Goal: Task Accomplishment & Management: Complete application form

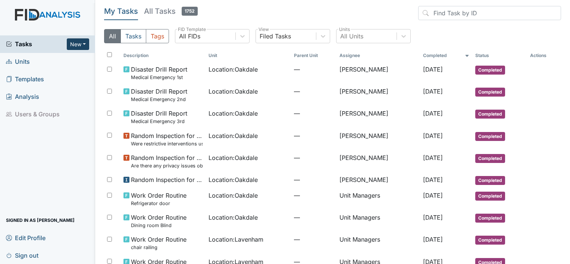
click at [82, 43] on button "New" at bounding box center [78, 44] width 22 height 12
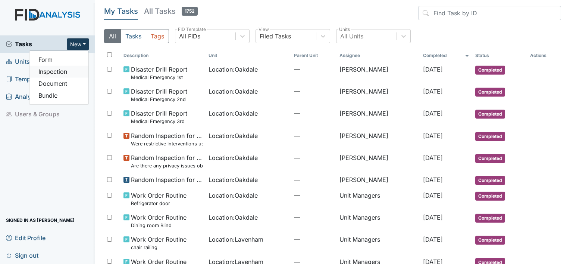
click at [56, 73] on link "Inspection" at bounding box center [58, 72] width 59 height 12
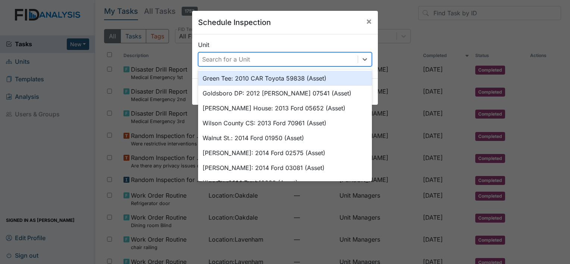
click at [219, 59] on div "Search for a Unit" at bounding box center [226, 59] width 48 height 9
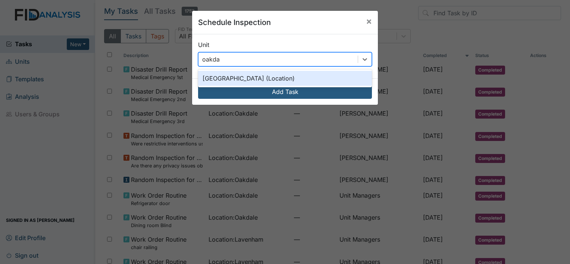
type input "oakdale"
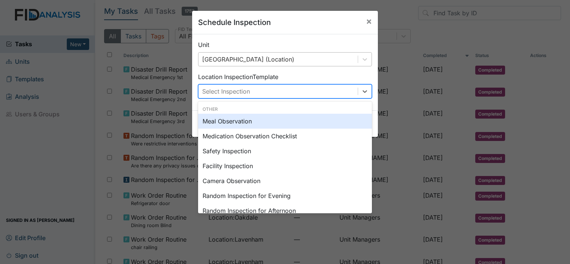
click at [235, 93] on div "Select Inspection" at bounding box center [226, 91] width 48 height 9
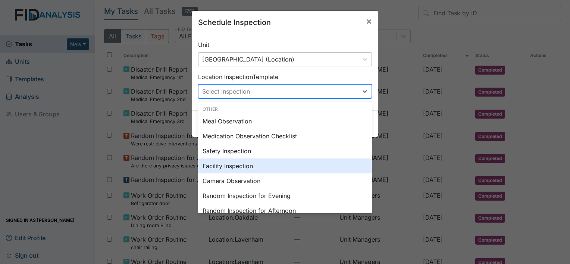
click at [221, 165] on div "Facility Inspection" at bounding box center [285, 166] width 174 height 15
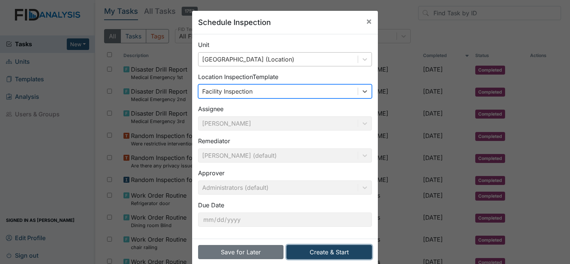
click at [325, 252] on button "Create & Start" at bounding box center [329, 252] width 85 height 14
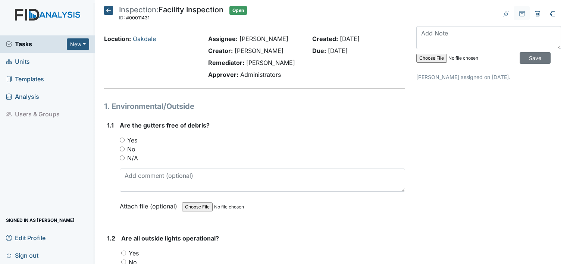
click at [121, 148] on input "No" at bounding box center [122, 149] width 5 height 5
radio input "true"
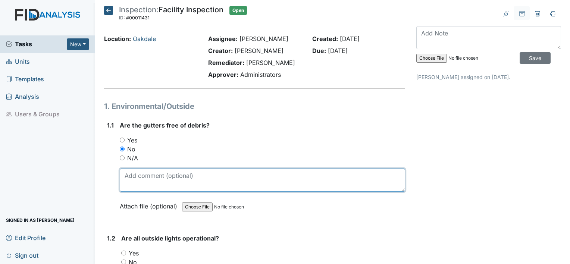
click at [212, 179] on textarea at bounding box center [263, 180] width 286 height 23
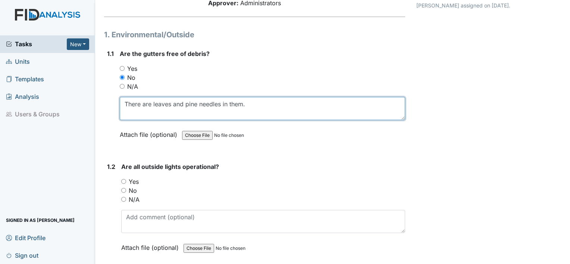
scroll to position [75, 0]
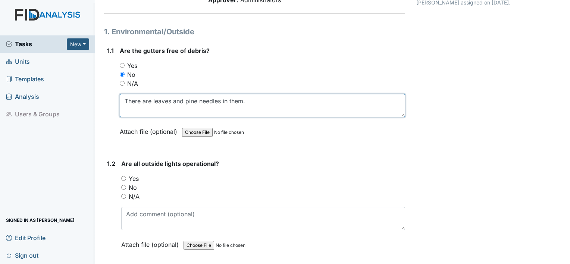
type textarea "There are leaves and pine needles in them."
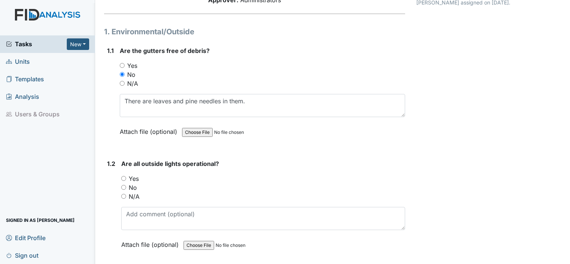
click at [124, 177] on input "Yes" at bounding box center [123, 178] width 5 height 5
radio input "true"
click at [124, 187] on input "No" at bounding box center [123, 187] width 5 height 5
radio input "true"
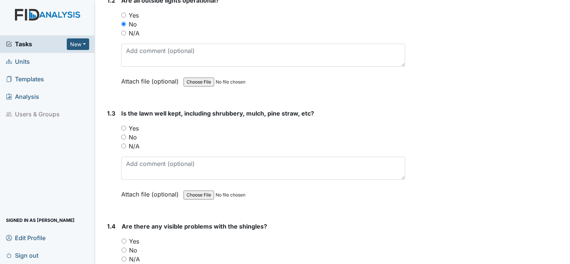
scroll to position [261, 0]
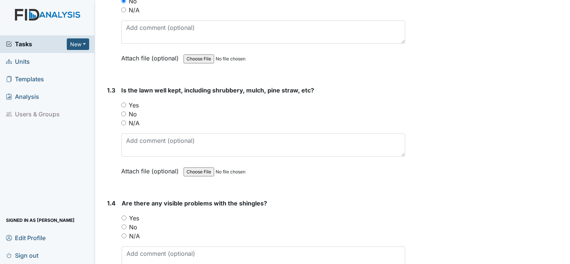
click at [124, 105] on input "Yes" at bounding box center [123, 105] width 5 height 5
radio input "true"
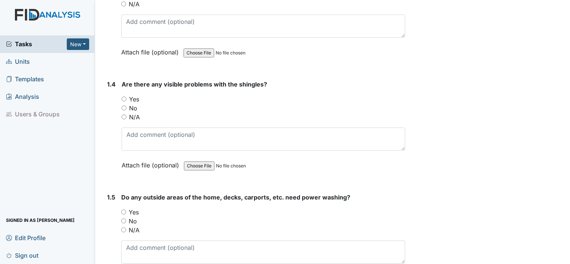
scroll to position [411, 0]
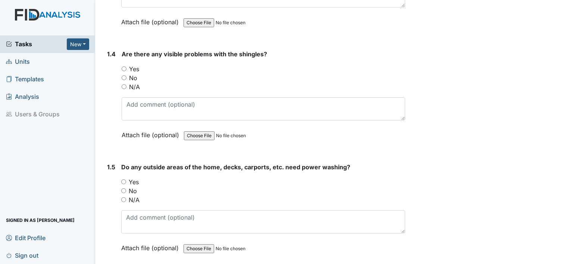
click at [123, 75] on input "No" at bounding box center [124, 77] width 5 height 5
radio input "true"
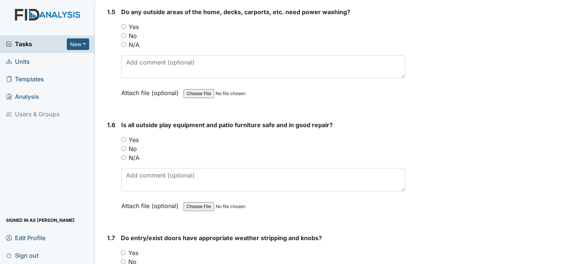
scroll to position [523, 0]
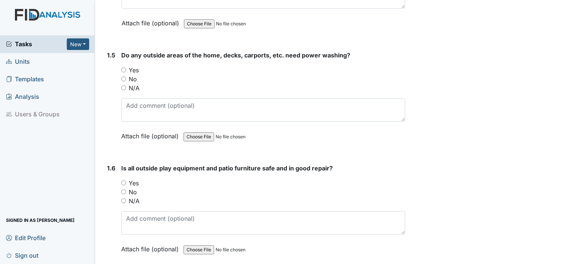
click at [124, 79] on input "No" at bounding box center [123, 79] width 5 height 5
radio input "true"
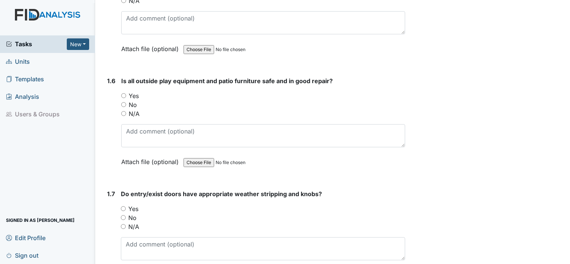
scroll to position [597, 0]
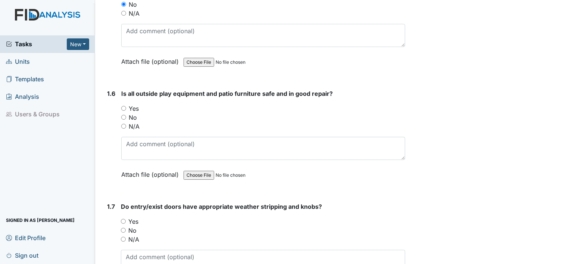
click at [126, 106] on div "Yes" at bounding box center [263, 108] width 284 height 9
click at [125, 106] on input "Yes" at bounding box center [123, 108] width 5 height 5
radio input "true"
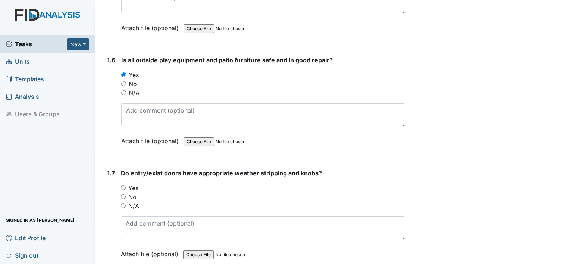
scroll to position [635, 0]
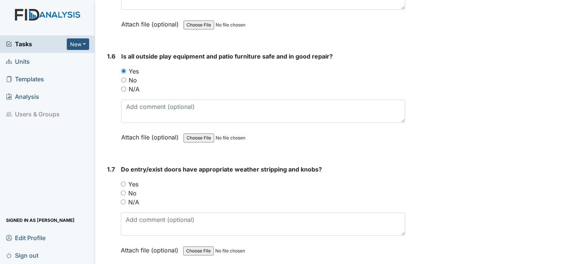
click at [122, 182] on input "Yes" at bounding box center [123, 184] width 5 height 5
radio input "true"
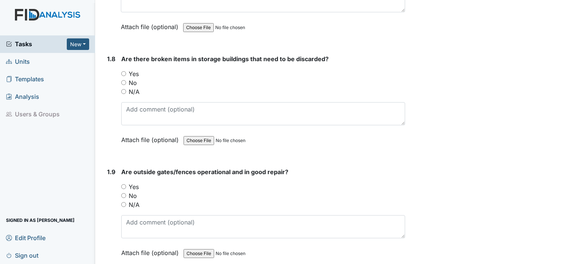
scroll to position [858, 0]
click at [123, 80] on input "No" at bounding box center [123, 82] width 5 height 5
radio input "true"
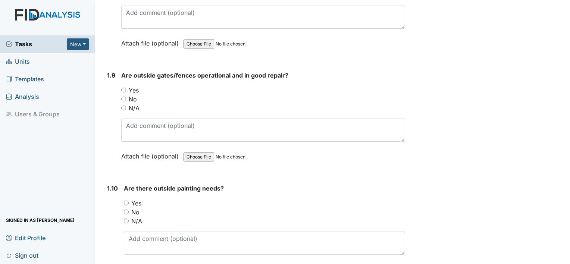
scroll to position [970, 0]
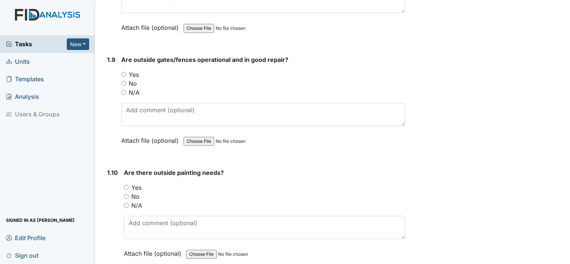
click at [124, 72] on input "Yes" at bounding box center [123, 74] width 5 height 5
radio input "true"
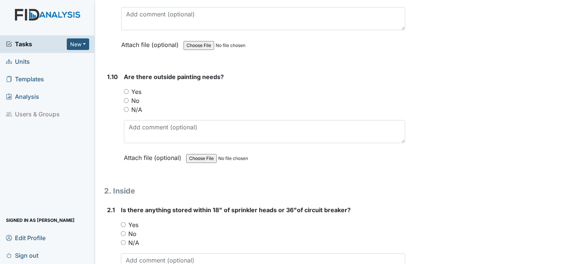
scroll to position [1082, 0]
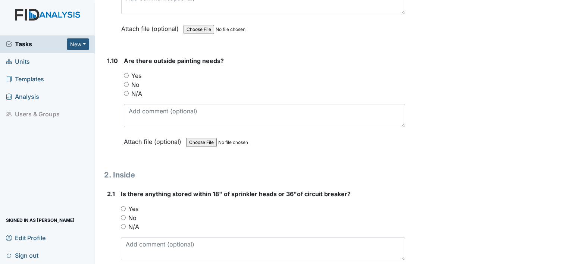
click at [125, 82] on input "No" at bounding box center [126, 84] width 5 height 5
radio input "true"
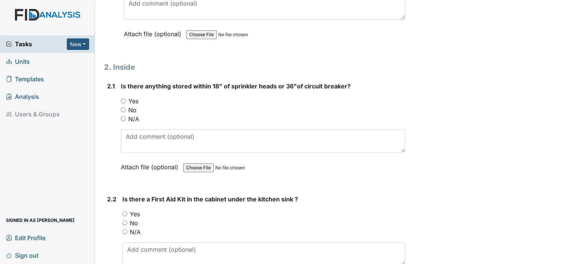
scroll to position [1194, 0]
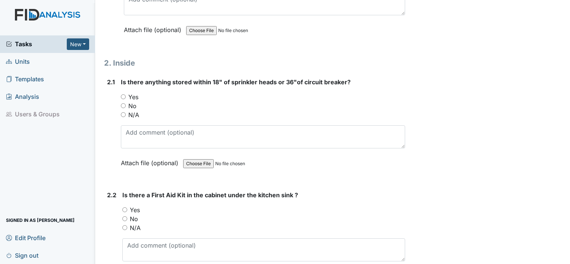
click at [124, 103] on input "No" at bounding box center [123, 105] width 5 height 5
radio input "true"
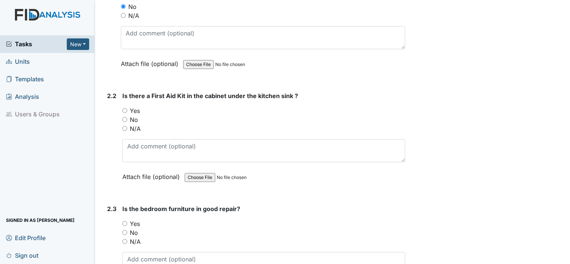
scroll to position [1306, 0]
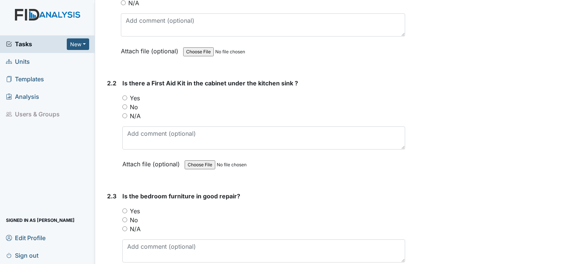
click at [122, 96] on input "Yes" at bounding box center [124, 98] width 5 height 5
radio input "true"
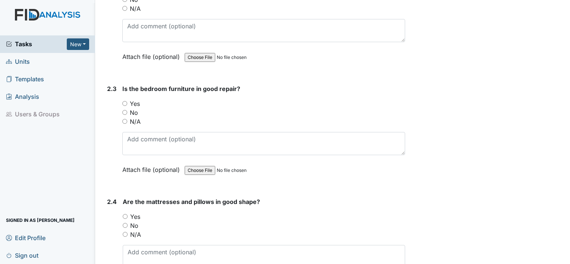
scroll to position [1418, 0]
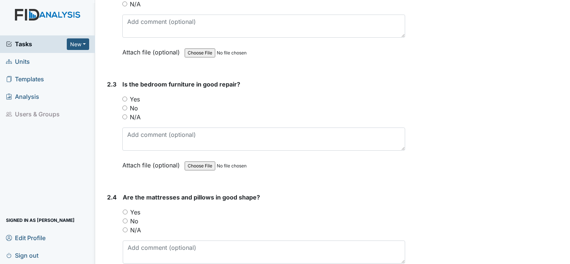
click at [125, 97] on input "Yes" at bounding box center [124, 99] width 5 height 5
radio input "true"
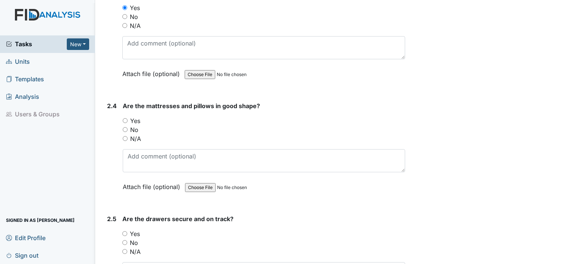
scroll to position [1530, 0]
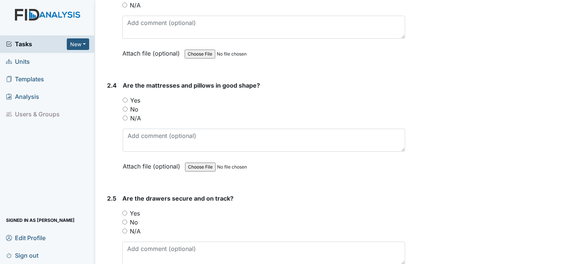
click at [125, 98] on input "Yes" at bounding box center [125, 100] width 5 height 5
radio input "true"
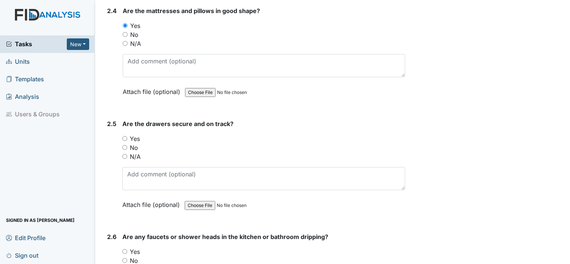
scroll to position [1642, 0]
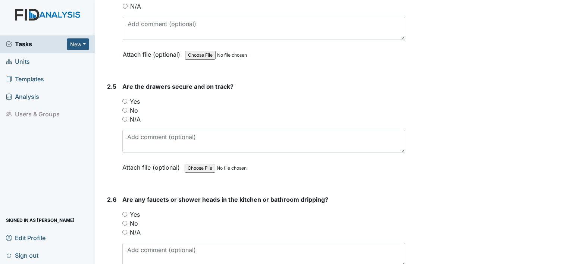
click at [125, 99] on input "Yes" at bounding box center [124, 101] width 5 height 5
radio input "true"
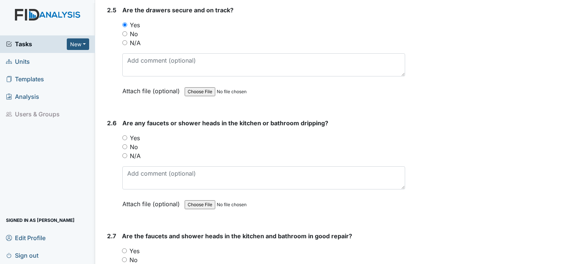
scroll to position [1754, 0]
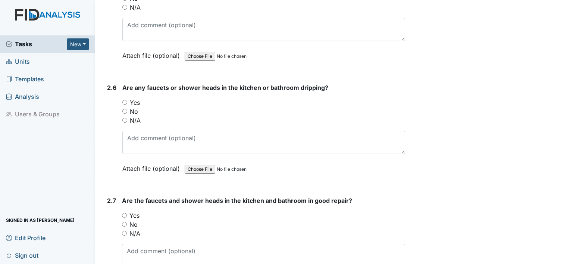
click at [124, 109] on input "No" at bounding box center [124, 111] width 5 height 5
radio input "true"
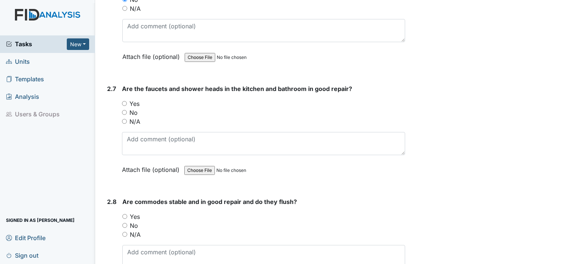
scroll to position [1904, 0]
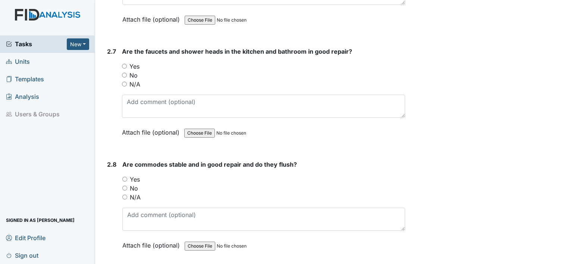
click at [123, 64] on input "Yes" at bounding box center [124, 66] width 5 height 5
radio input "true"
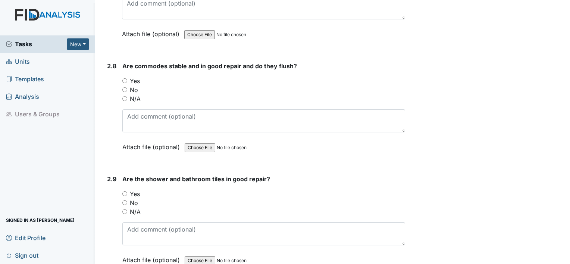
scroll to position [2016, 0]
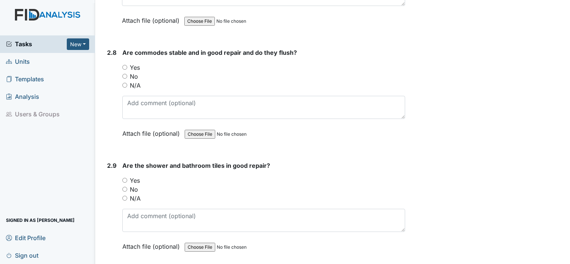
click at [126, 65] on input "Yes" at bounding box center [124, 67] width 5 height 5
radio input "true"
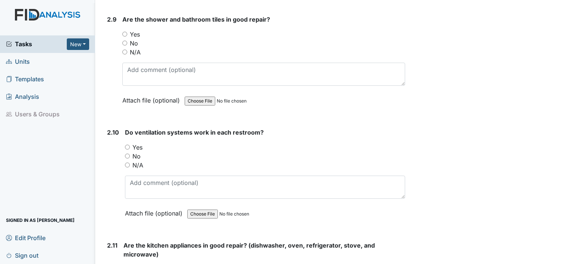
scroll to position [2165, 0]
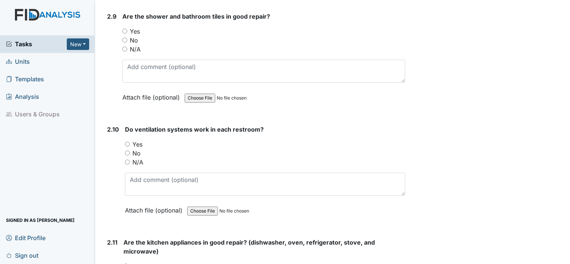
click at [125, 29] on input "Yes" at bounding box center [124, 31] width 5 height 5
radio input "true"
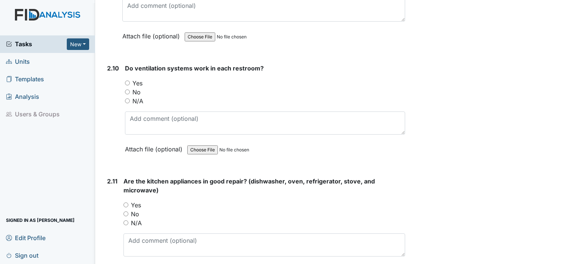
scroll to position [2239, 0]
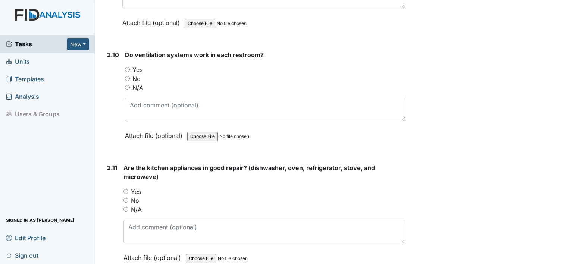
click at [127, 67] on input "Yes" at bounding box center [127, 69] width 5 height 5
radio input "true"
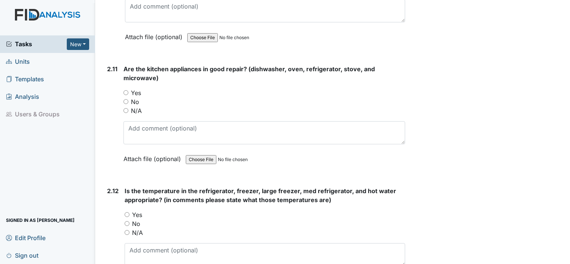
scroll to position [2351, 0]
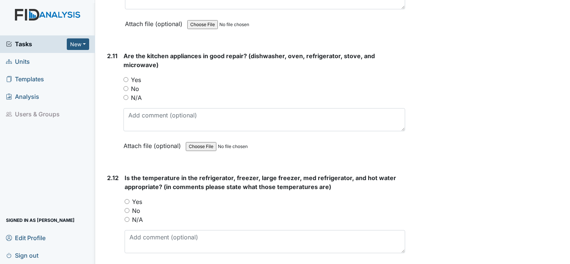
click at [126, 77] on input "Yes" at bounding box center [126, 79] width 5 height 5
radio input "true"
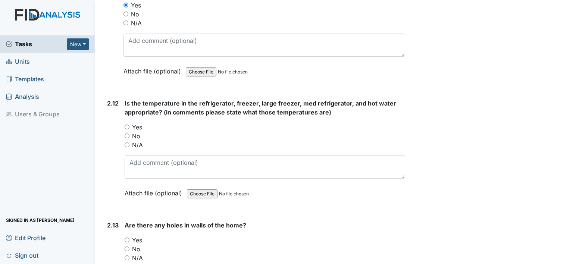
scroll to position [2463, 0]
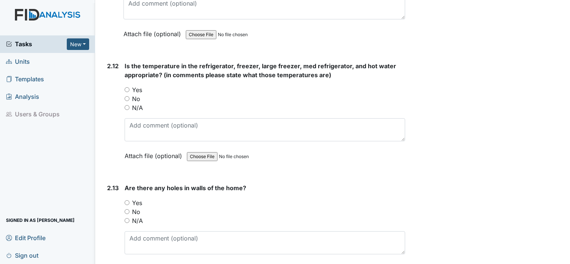
click at [128, 87] on input "Yes" at bounding box center [127, 89] width 5 height 5
radio input "true"
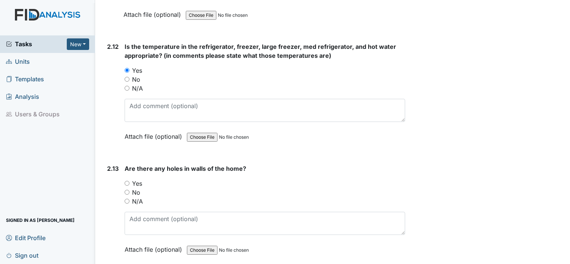
scroll to position [2501, 0]
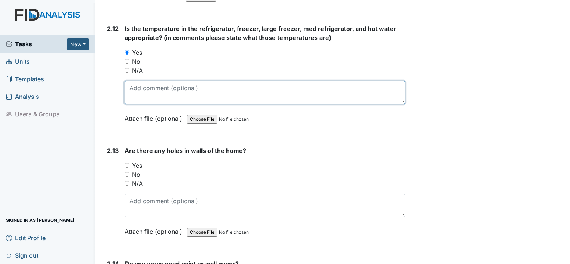
click at [170, 81] on textarea at bounding box center [265, 92] width 281 height 23
click at [274, 81] on textarea "freezer-99 degrees, fridge-37 degrees, big freezer-" at bounding box center [265, 92] width 281 height 23
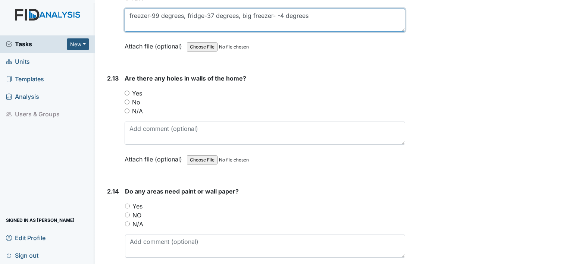
scroll to position [2575, 0]
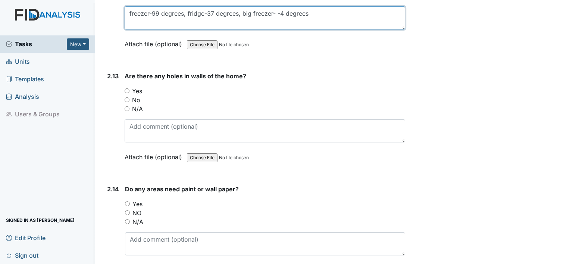
type textarea "freezer-99 degrees, fridge-37 degrees, big freezer- -4 degrees"
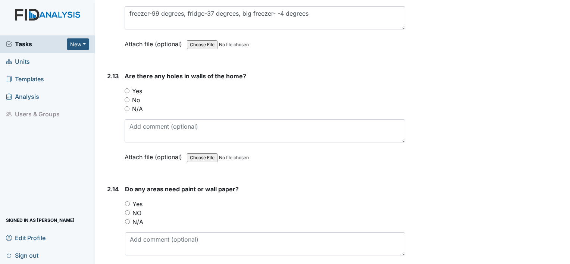
click at [126, 97] on input "No" at bounding box center [127, 99] width 5 height 5
radio input "true"
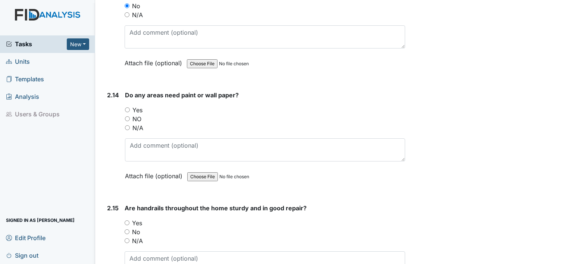
scroll to position [2687, 0]
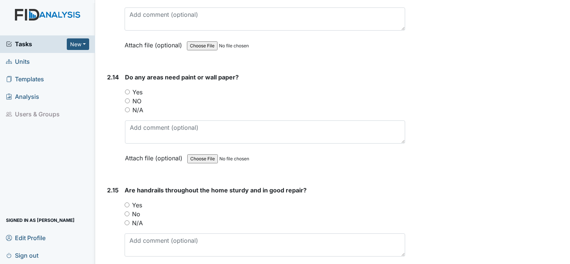
click at [127, 90] on input "Yes" at bounding box center [127, 92] width 5 height 5
radio input "true"
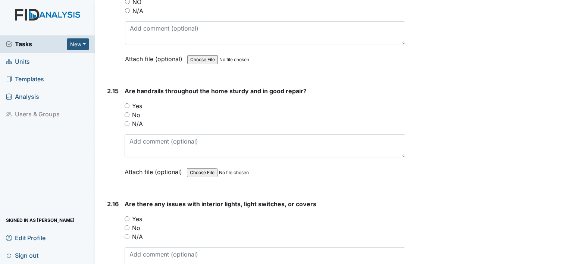
scroll to position [2799, 0]
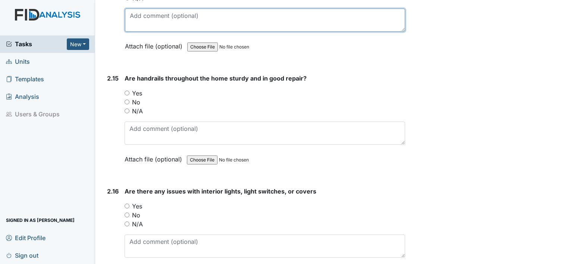
click at [203, 13] on textarea at bounding box center [265, 20] width 280 height 23
type textarea "paint"
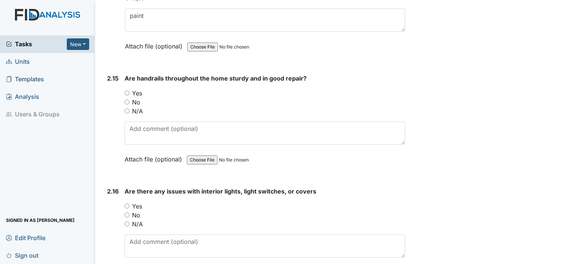
click at [126, 100] on input "No" at bounding box center [127, 102] width 5 height 5
radio input "true"
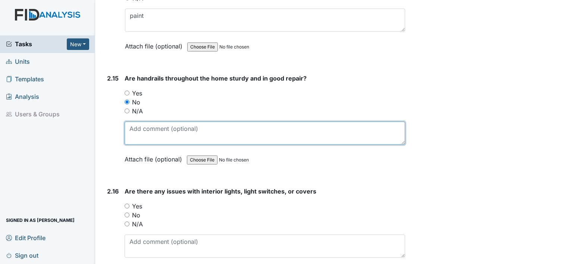
drag, startPoint x: 158, startPoint y: 121, endPoint x: 159, endPoint y: 126, distance: 4.9
click at [159, 122] on textarea at bounding box center [265, 133] width 281 height 23
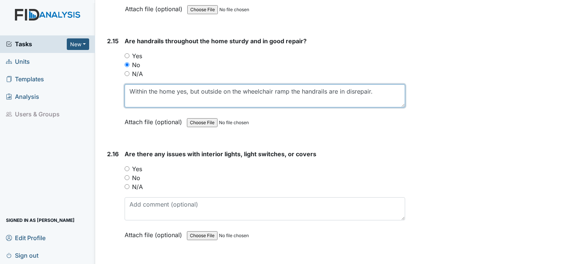
scroll to position [2874, 0]
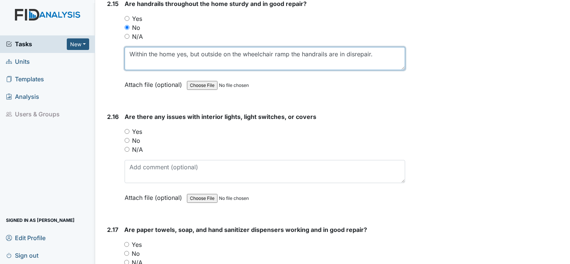
type textarea "Within the home yes, but outside on the wheelchair ramp the handrails are in di…"
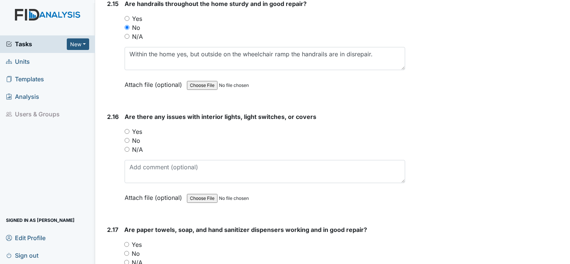
click at [127, 138] on input "No" at bounding box center [127, 140] width 5 height 5
radio input "true"
click at [128, 129] on input "Yes" at bounding box center [127, 131] width 5 height 5
radio input "true"
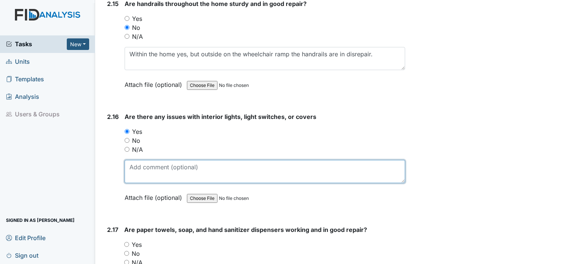
click at [164, 160] on textarea at bounding box center [265, 171] width 281 height 23
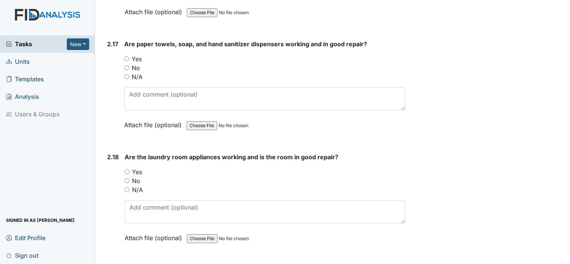
scroll to position [3061, 0]
type textarea "The wiring may need to be redone in the hallway. Lights sometimes come on dim."
click at [125, 56] on input "Yes" at bounding box center [126, 58] width 5 height 5
radio input "true"
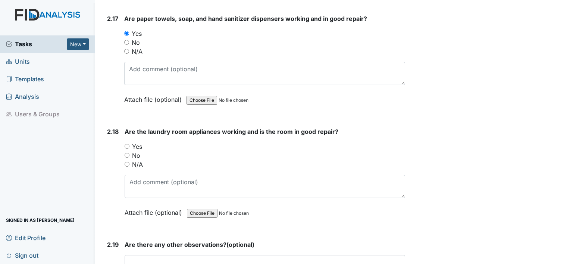
scroll to position [3098, 0]
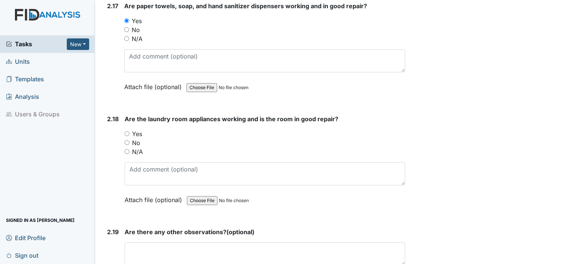
click at [126, 131] on input "Yes" at bounding box center [127, 133] width 5 height 5
radio input "true"
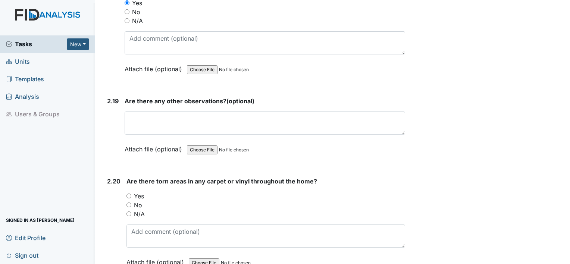
scroll to position [3247, 0]
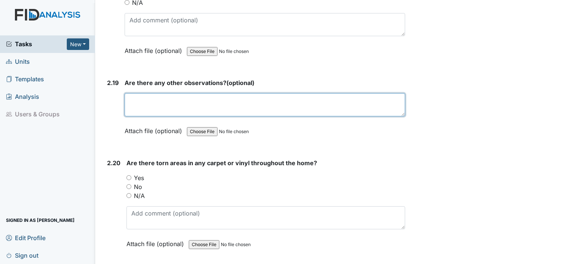
click at [146, 93] on textarea at bounding box center [265, 104] width 281 height 23
type textarea "not at this time"
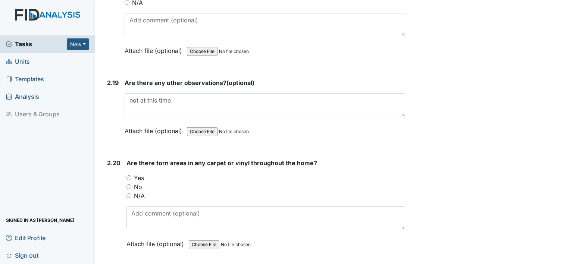
click at [128, 175] on input "Yes" at bounding box center [129, 177] width 5 height 5
radio input "true"
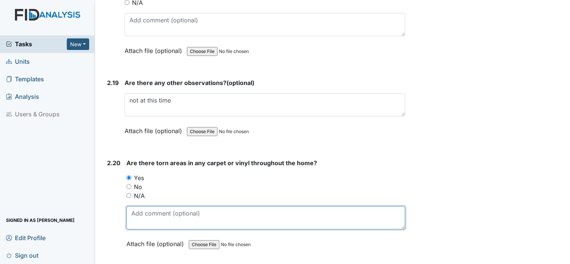
click at [198, 206] on textarea at bounding box center [266, 217] width 279 height 23
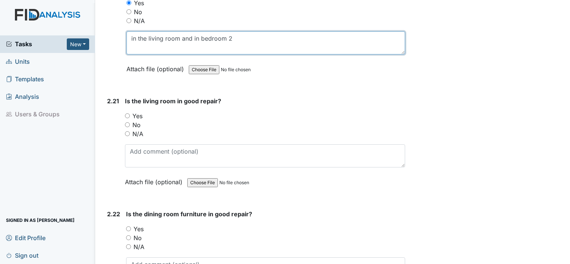
scroll to position [3434, 0]
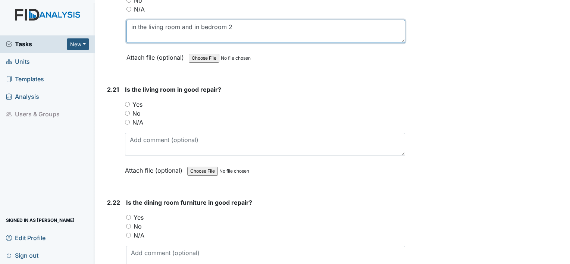
type textarea "in the living room and in bedroom 2"
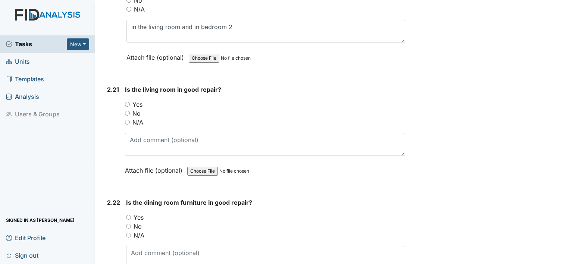
click at [128, 102] on input "Yes" at bounding box center [127, 104] width 5 height 5
radio input "true"
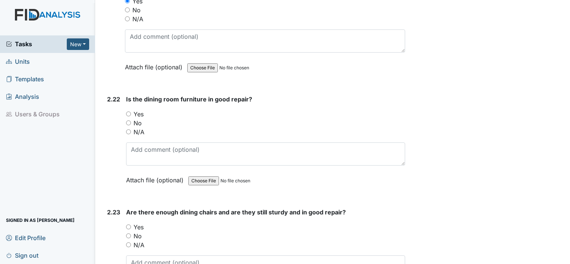
scroll to position [3546, 0]
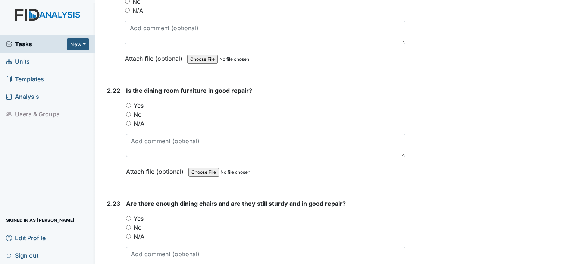
click at [128, 103] on input "Yes" at bounding box center [128, 105] width 5 height 5
radio input "true"
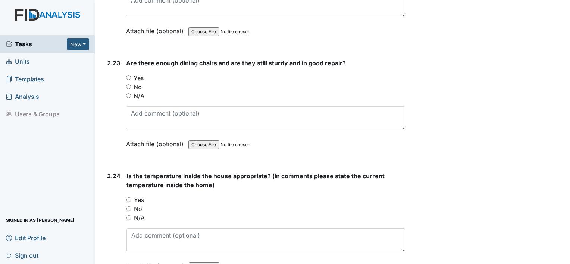
scroll to position [3695, 0]
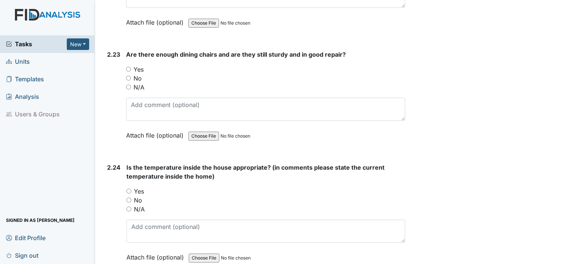
click at [128, 67] on input "Yes" at bounding box center [128, 69] width 5 height 5
radio input "true"
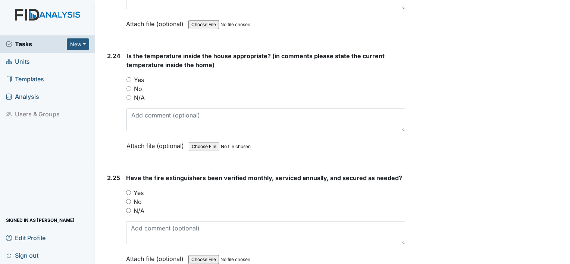
scroll to position [3807, 0]
click at [130, 77] on input "Yes" at bounding box center [129, 79] width 5 height 5
radio input "true"
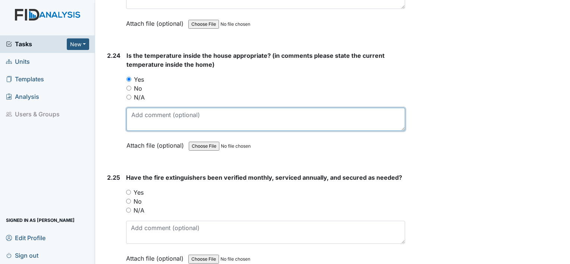
click at [203, 108] on textarea at bounding box center [266, 119] width 279 height 23
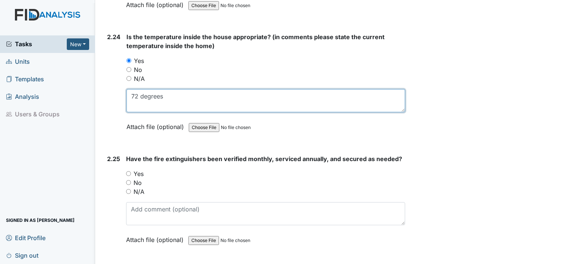
scroll to position [3836, 0]
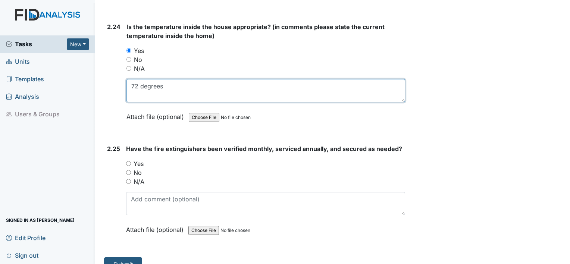
type textarea "72 degrees"
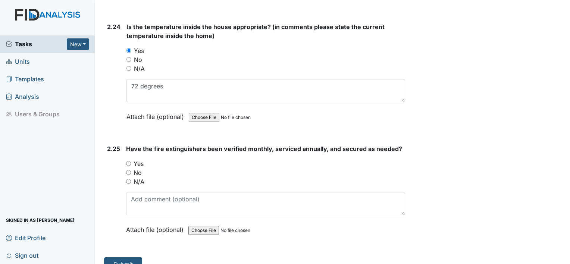
click at [131, 161] on input "Yes" at bounding box center [128, 163] width 5 height 5
radio input "true"
click at [135, 258] on button "Submit" at bounding box center [123, 265] width 38 height 14
